Goal: Task Accomplishment & Management: Use online tool/utility

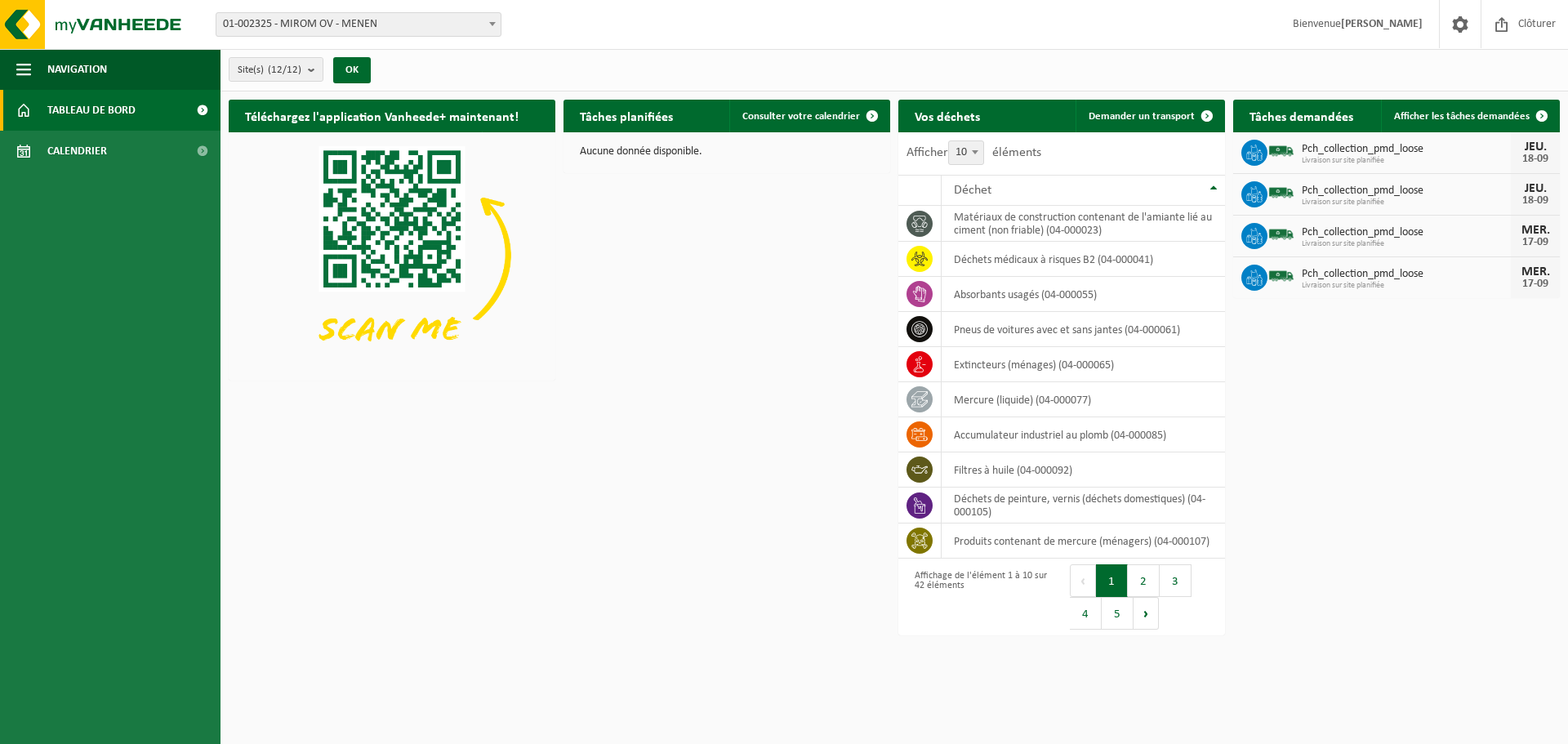
click at [262, 17] on span "01-002325 - MIROM OV - MENEN" at bounding box center [358, 25] width 284 height 23
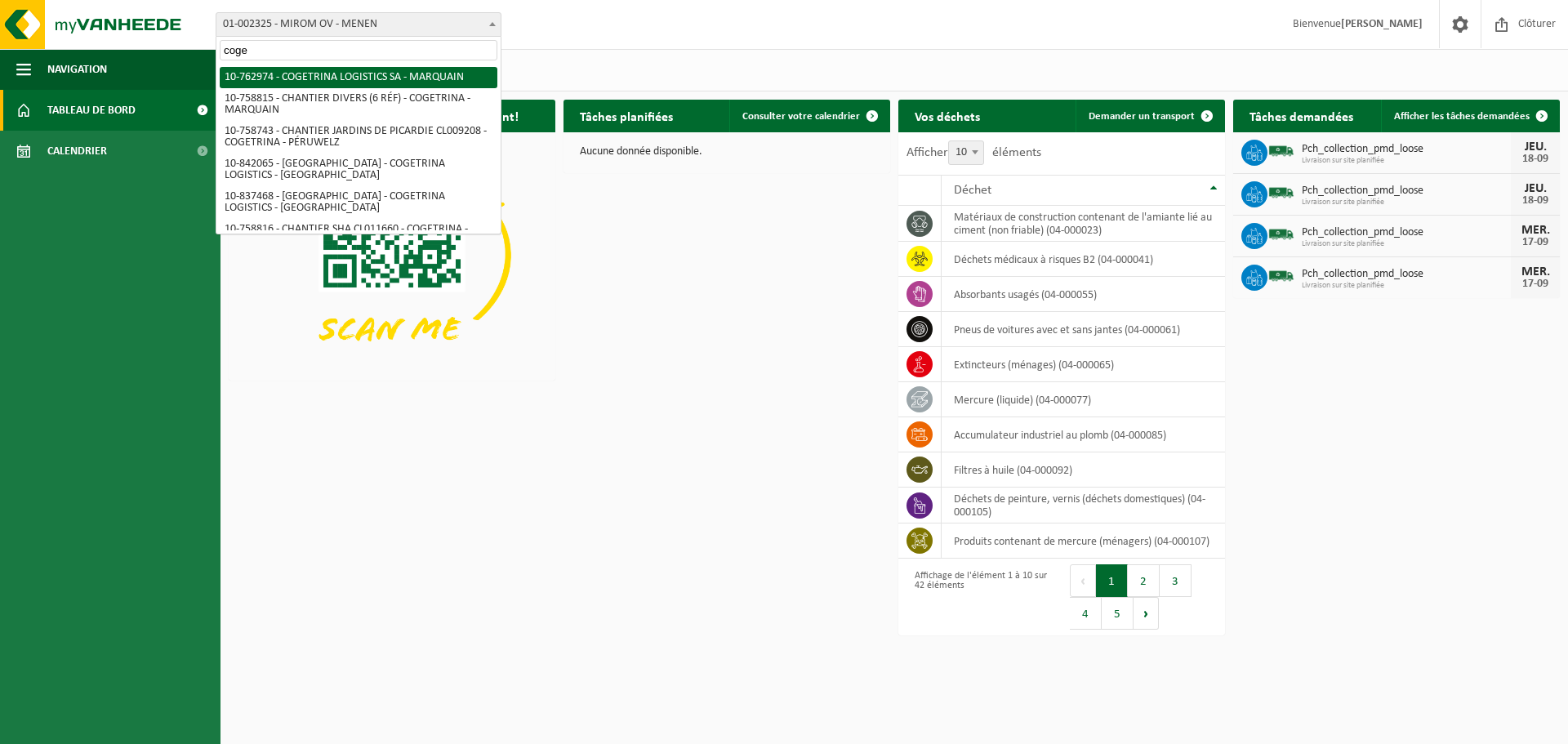
type input "coge"
select select "17600"
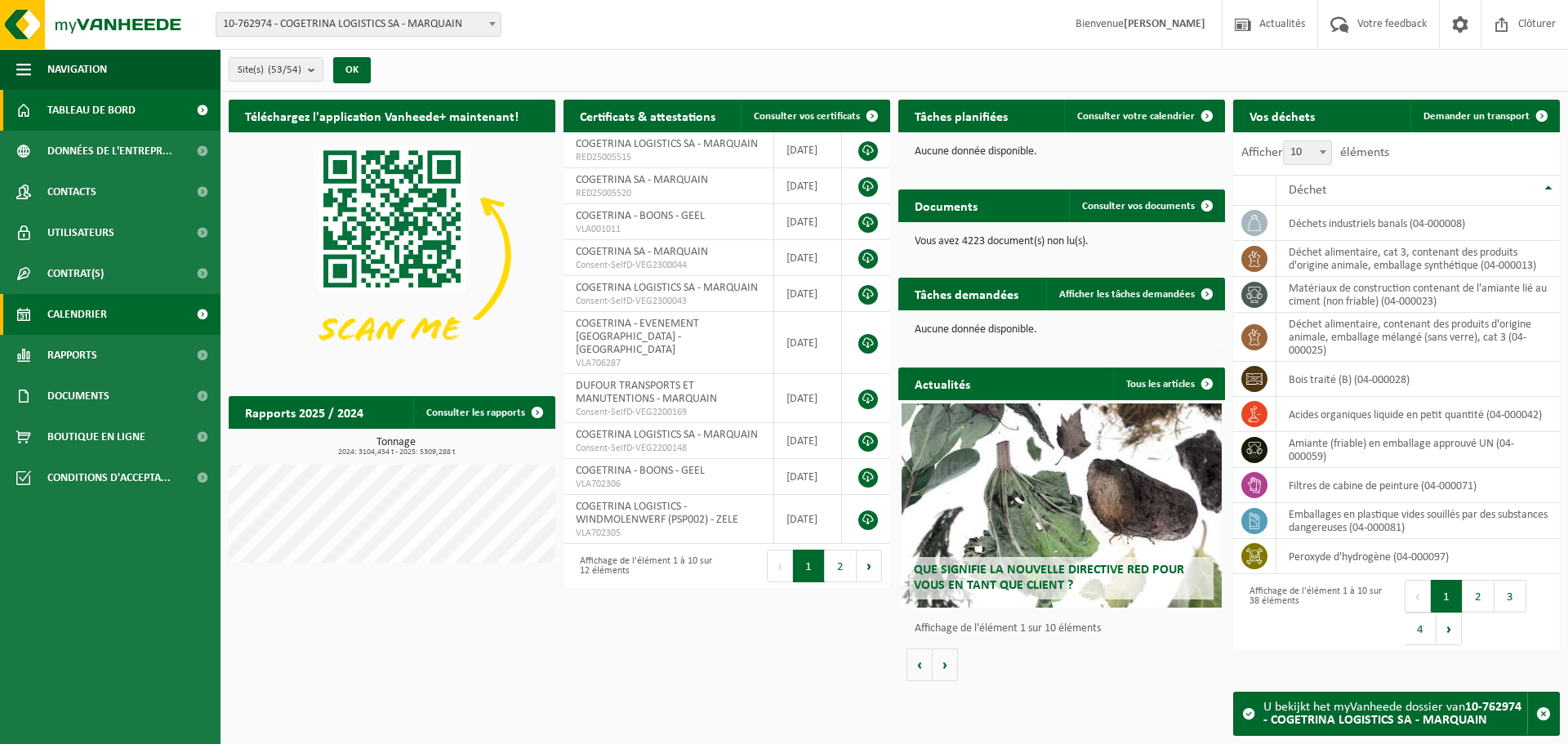
click at [41, 312] on link "Calendrier" at bounding box center [110, 314] width 221 height 41
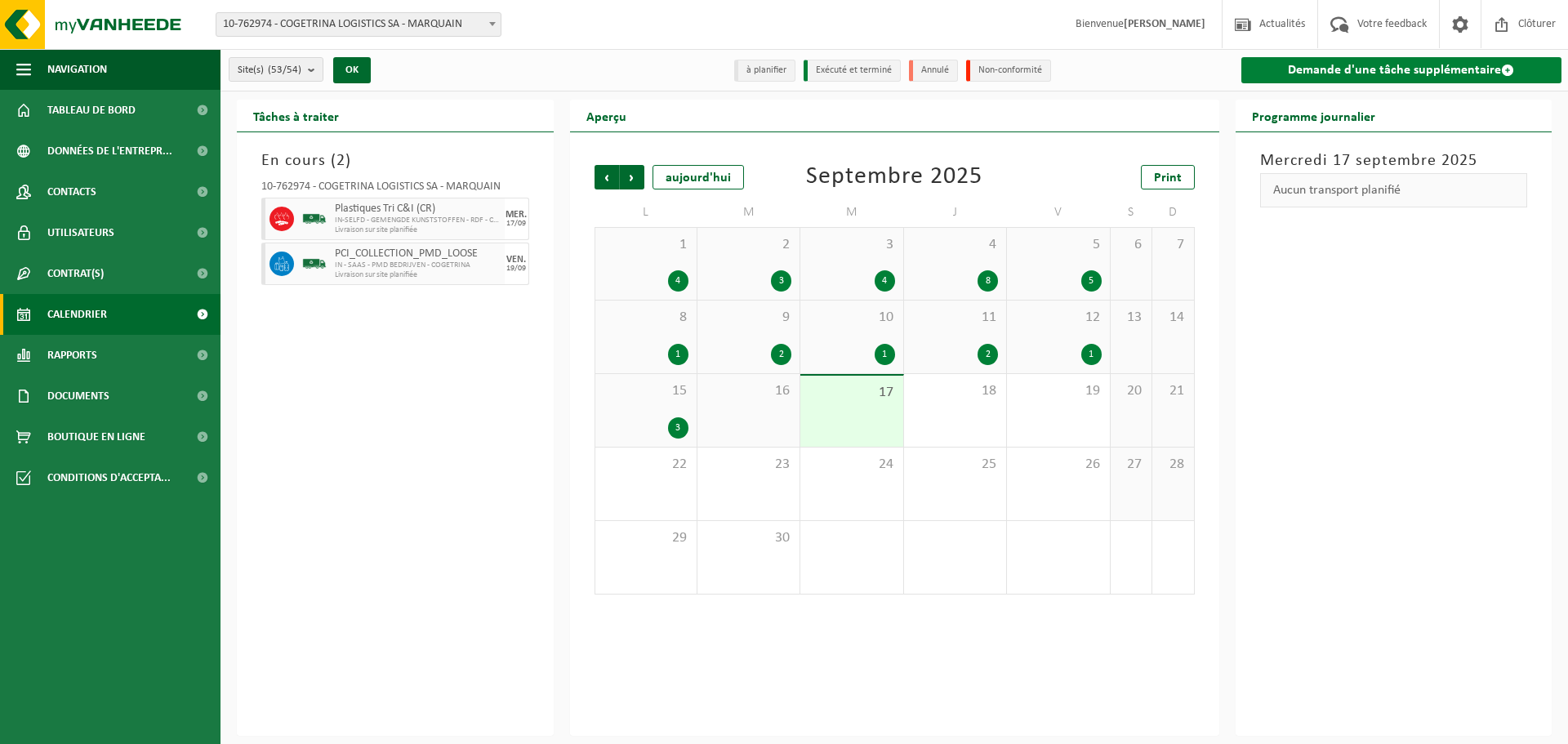
click at [1382, 72] on link "Demande d'une tâche supplémentaire" at bounding box center [1402, 70] width 321 height 26
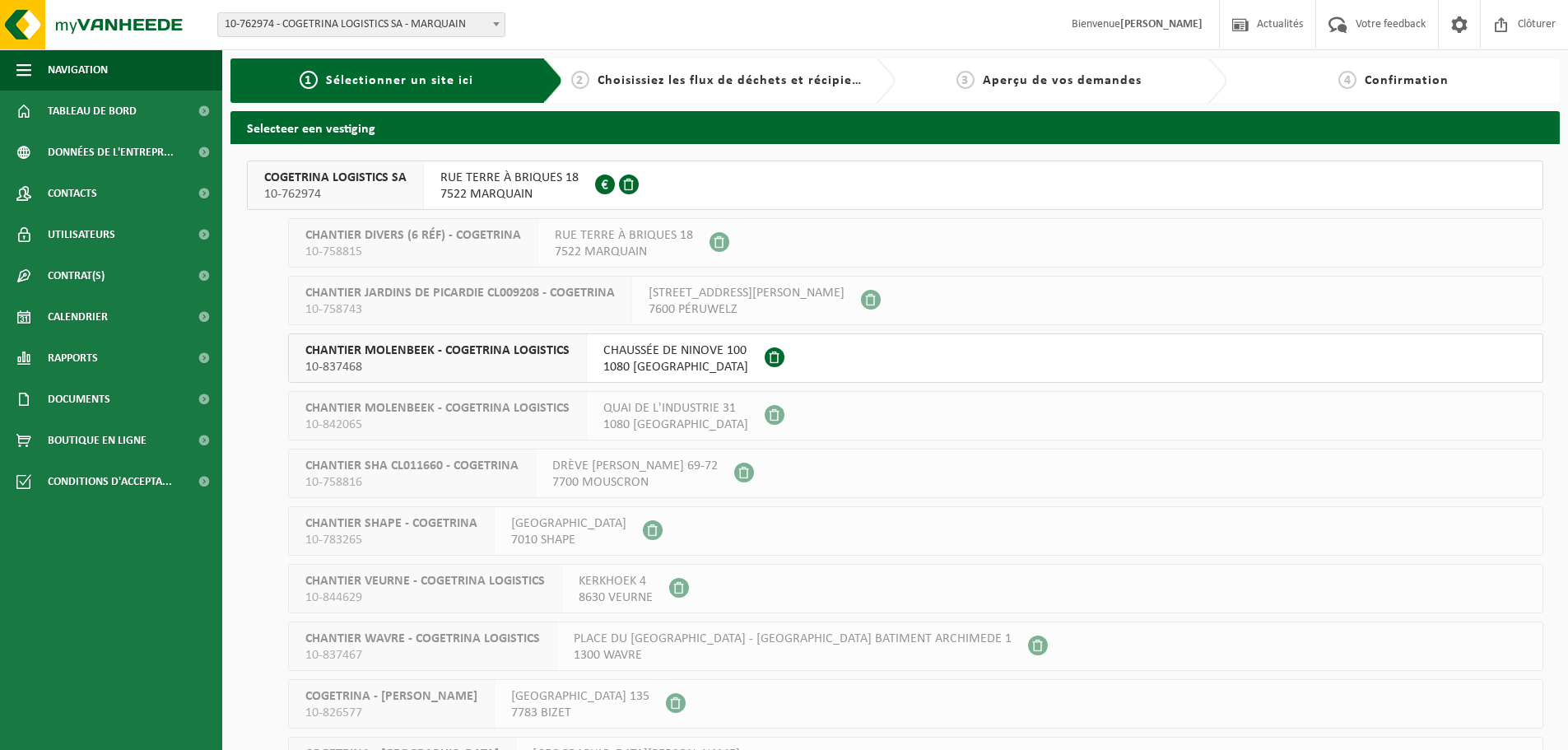
click at [432, 181] on div "RUE TERRE À BRIQUES 18 7522 MARQUAIN 0672.979.664" at bounding box center [509, 185] width 171 height 48
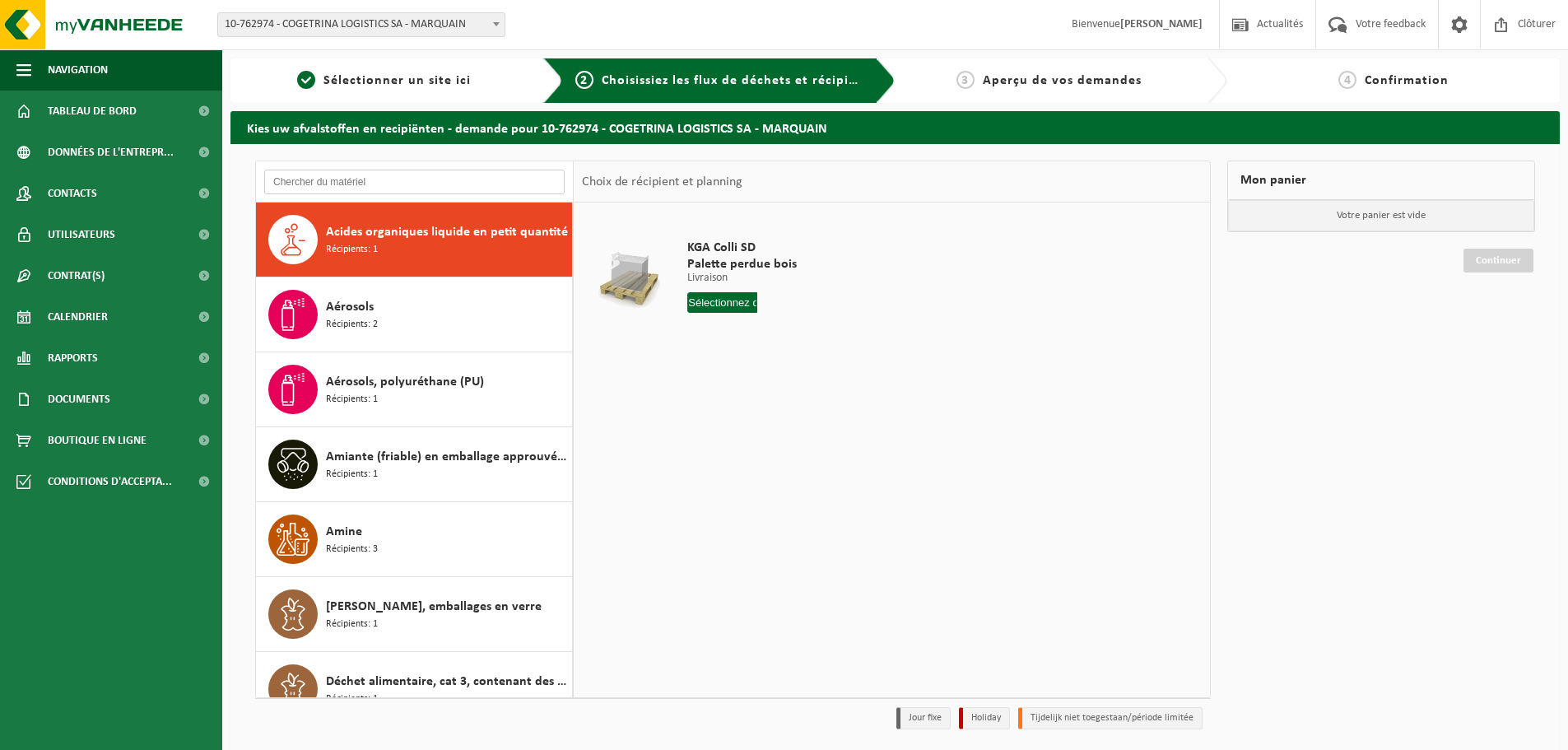
click at [348, 177] on input "text" at bounding box center [414, 182] width 300 height 25
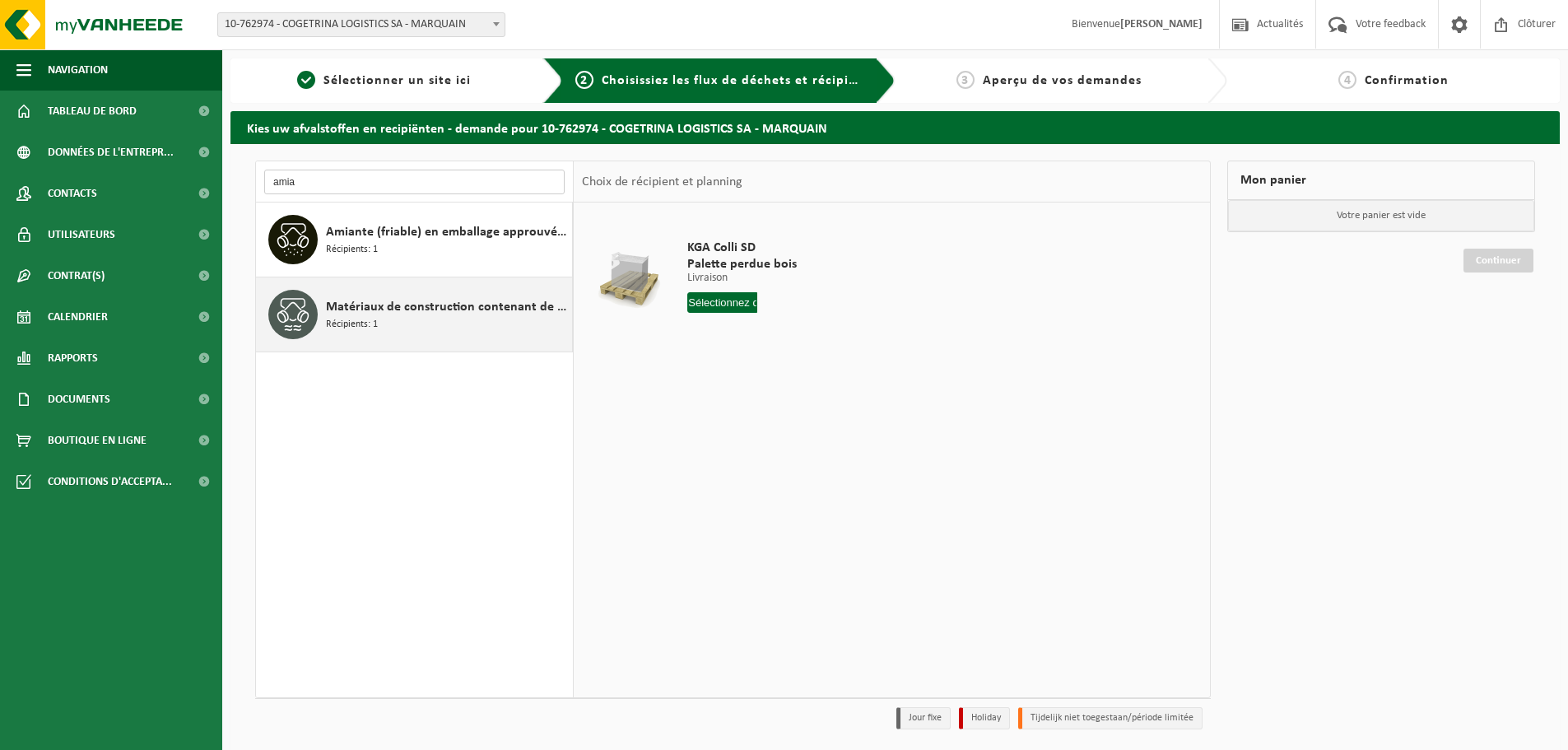
type input "amia"
click at [365, 323] on span "Récipients: 1" at bounding box center [352, 324] width 51 height 16
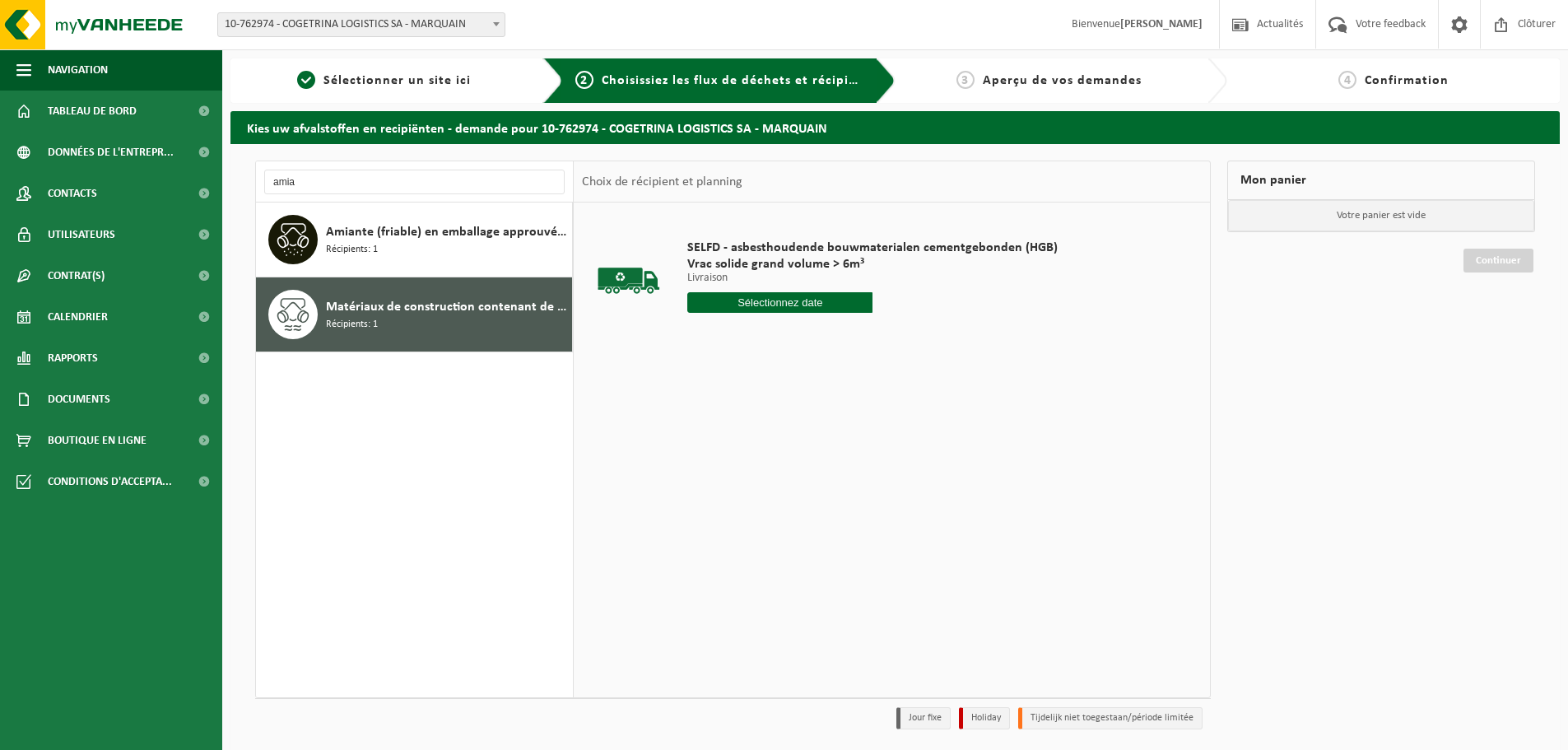
click at [767, 305] on input "text" at bounding box center [779, 302] width 185 height 21
click at [801, 444] on div "18" at bounding box center [789, 449] width 29 height 27
type input "à partir de 2025-09-18"
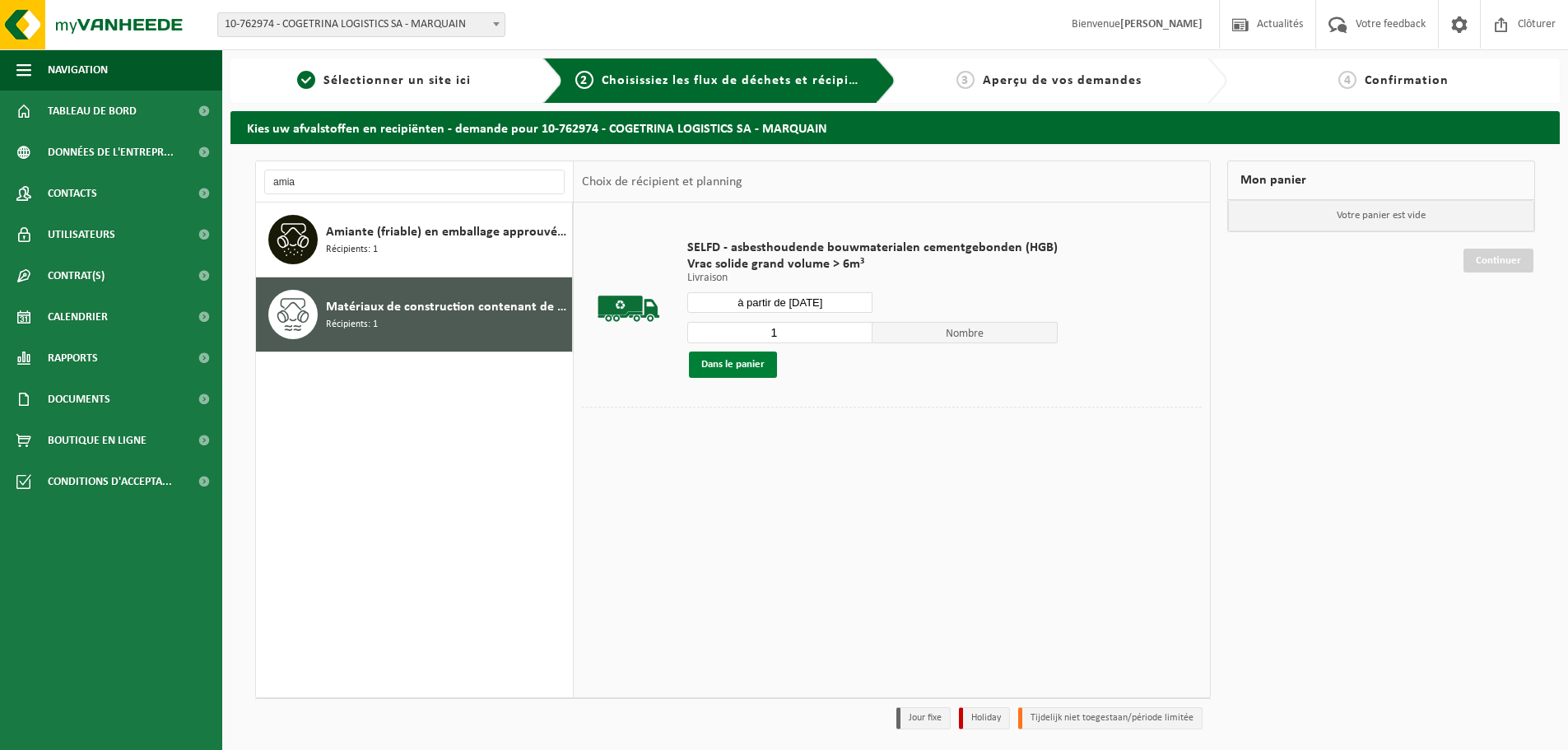
click at [743, 366] on button "Dans le panier" at bounding box center [733, 365] width 88 height 27
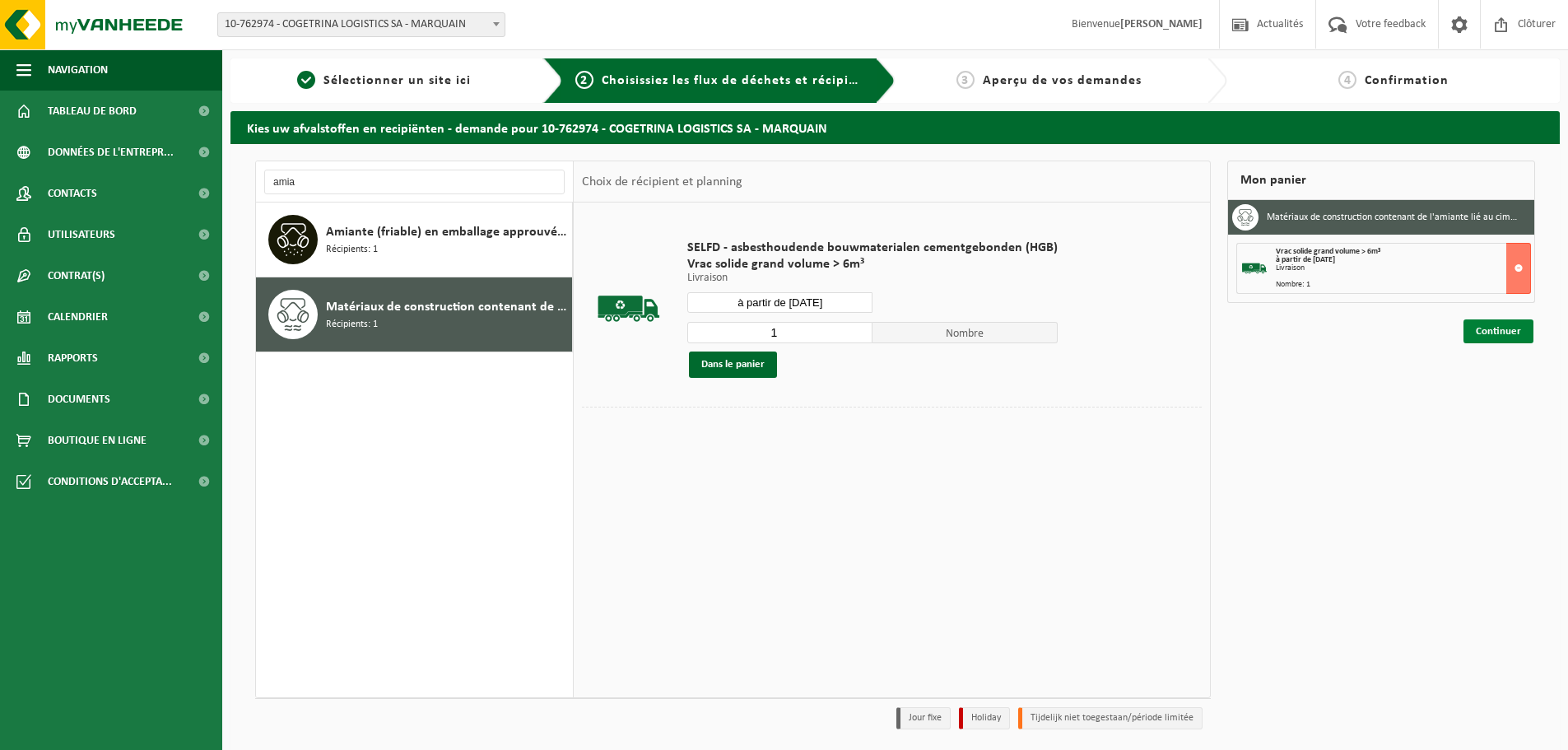
click at [1465, 325] on link "Continuer" at bounding box center [1498, 331] width 70 height 24
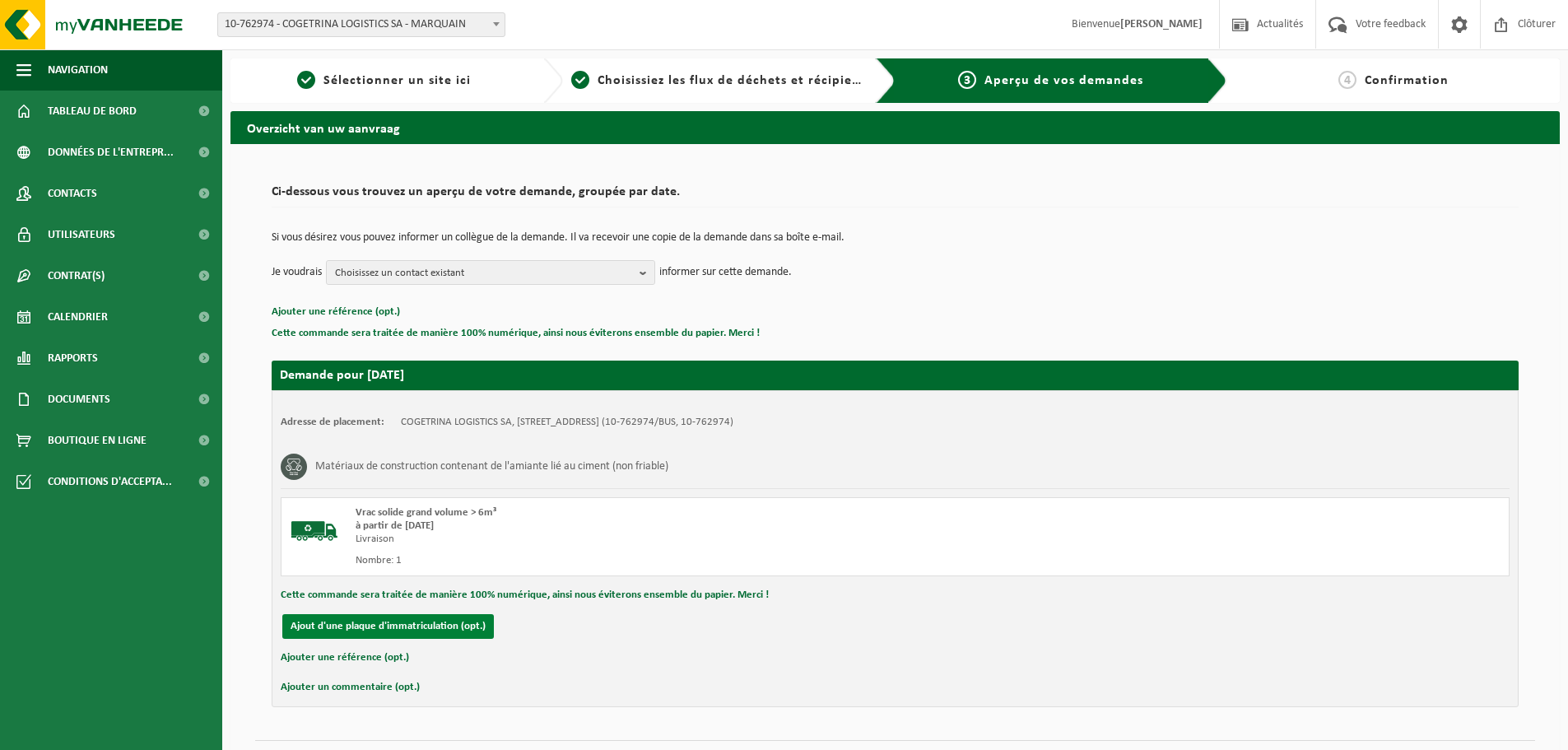
click at [364, 631] on button "Ajout d'une plaque d'immatriculation (opt.)" at bounding box center [387, 626] width 212 height 25
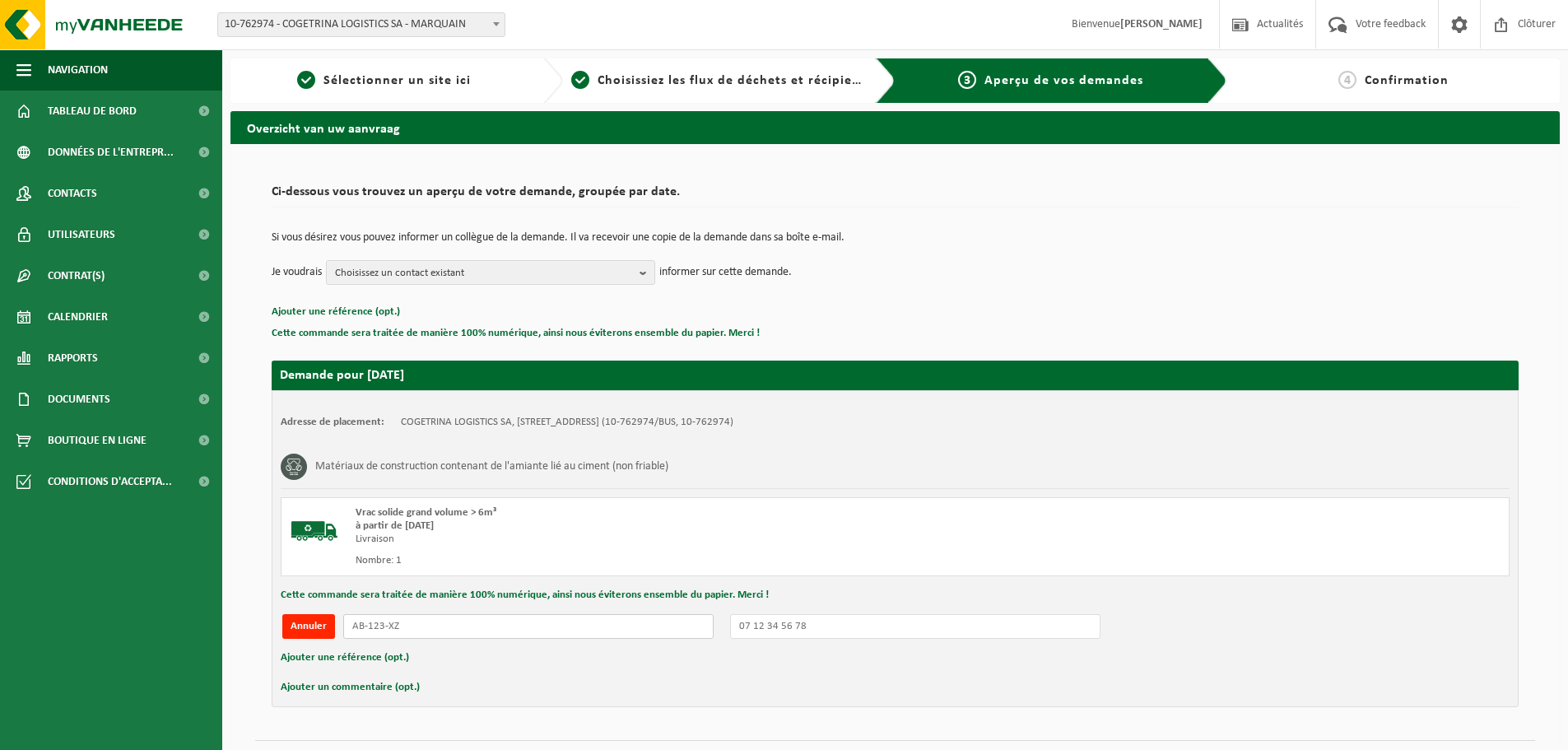
click at [509, 631] on input "text" at bounding box center [528, 626] width 370 height 25
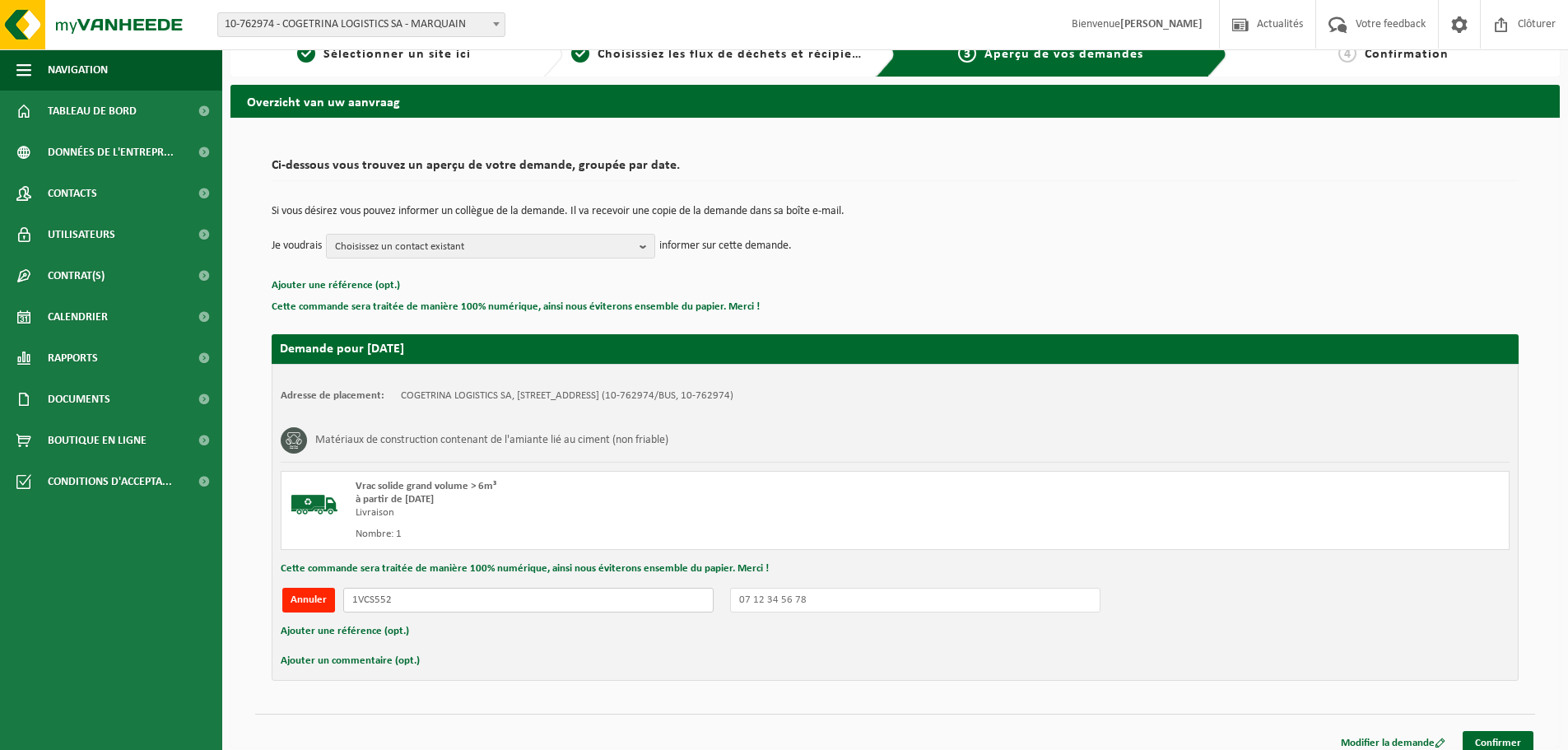
scroll to position [41, 0]
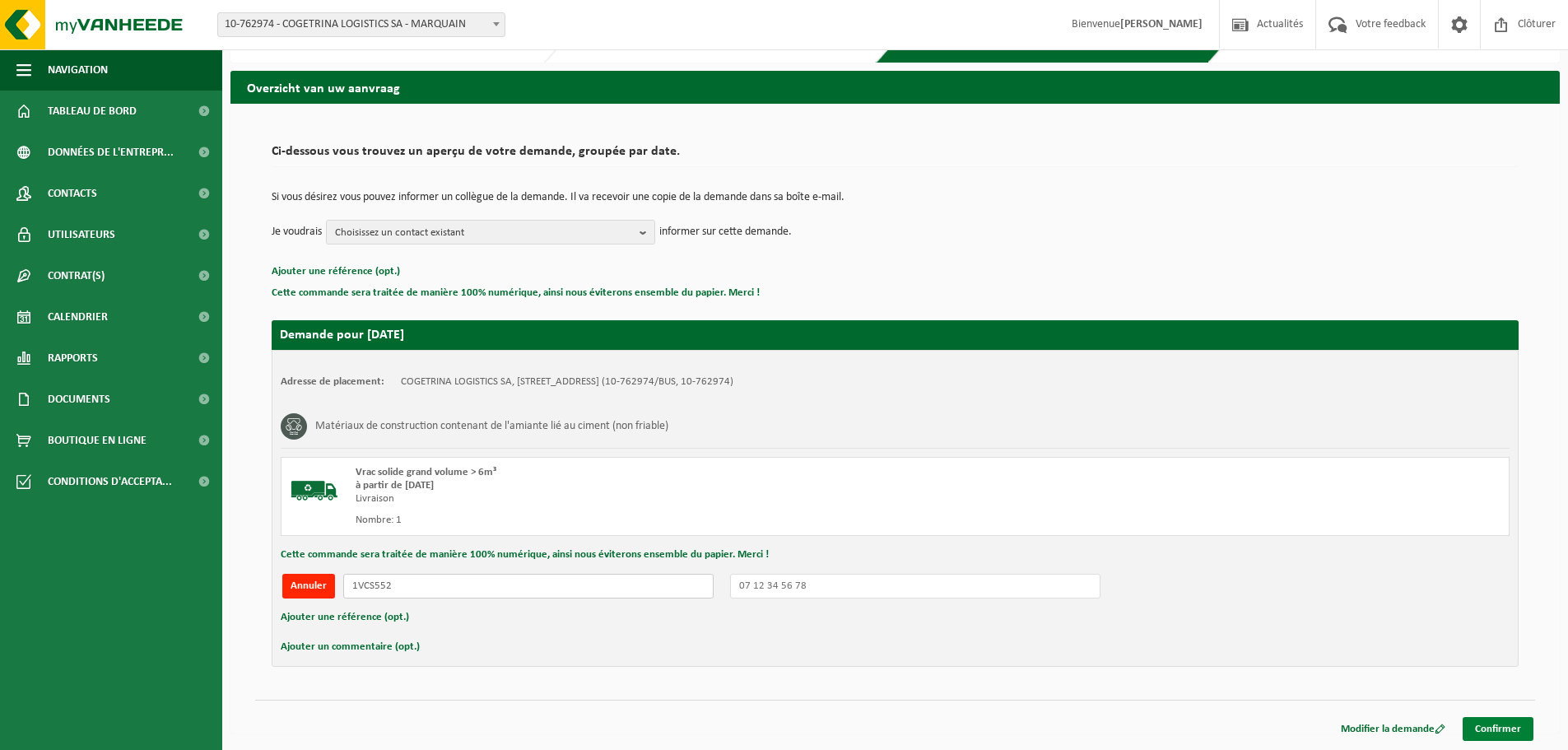
type input "1VCS552"
click at [1522, 735] on link "Confirmer" at bounding box center [1497, 728] width 71 height 24
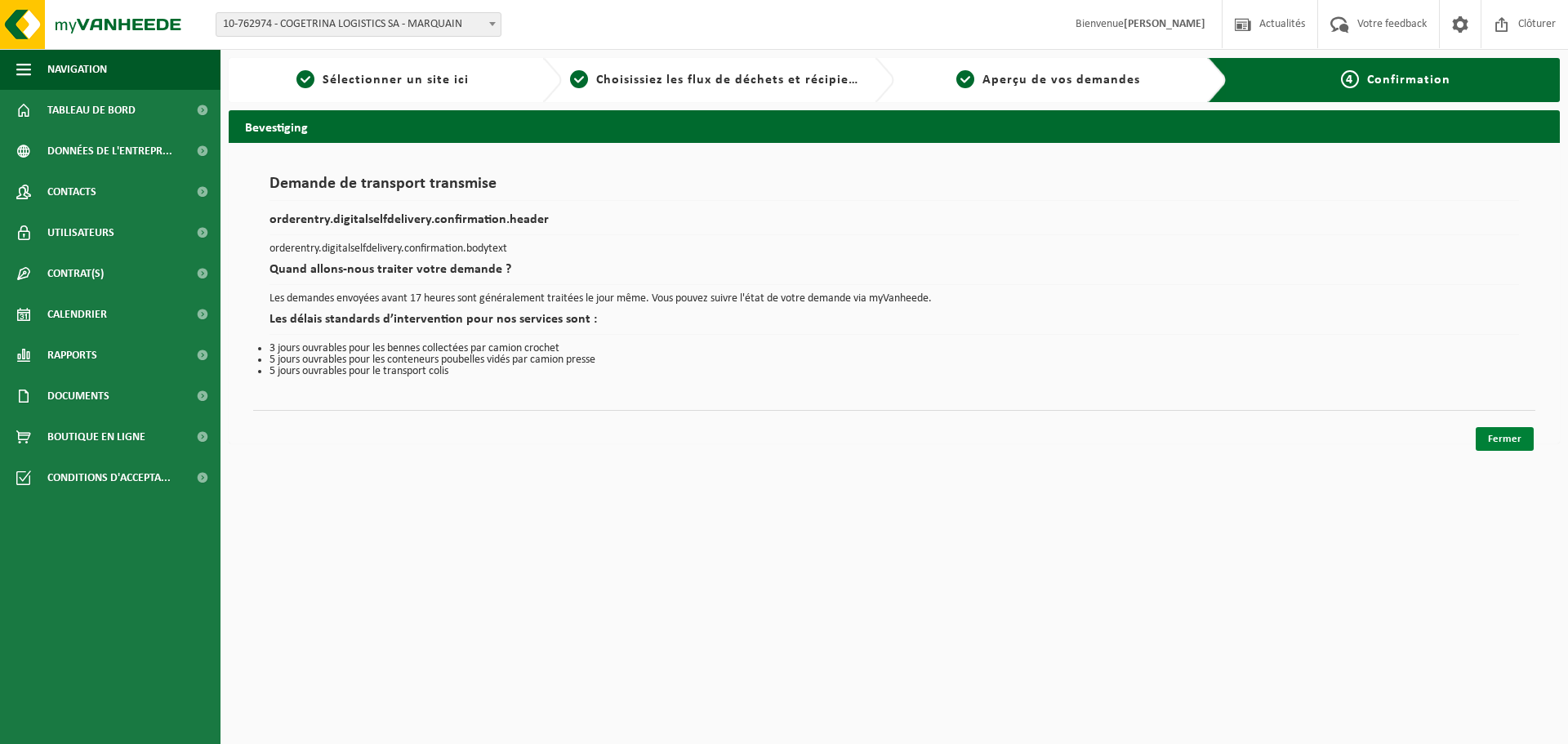
click at [1508, 435] on link "Fermer" at bounding box center [1505, 439] width 58 height 24
